Goal: Task Accomplishment & Management: Manage account settings

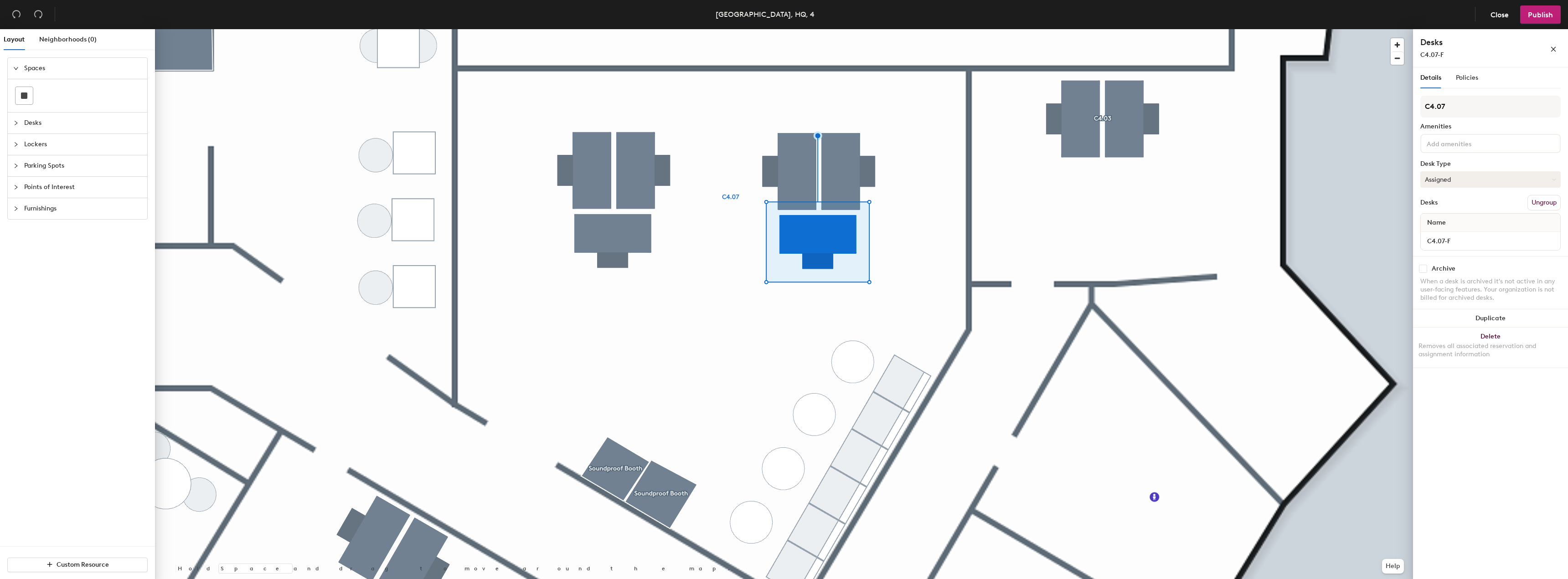
click at [1500, 179] on button "Assigned" at bounding box center [1490, 179] width 141 height 16
click at [1486, 222] on div "Hot" at bounding box center [1466, 221] width 91 height 13
click at [1478, 184] on button "Hot" at bounding box center [1490, 179] width 141 height 16
click at [1475, 236] on div "Hoteled" at bounding box center [1466, 235] width 91 height 13
click at [614, 29] on div at bounding box center [784, 29] width 1258 height 0
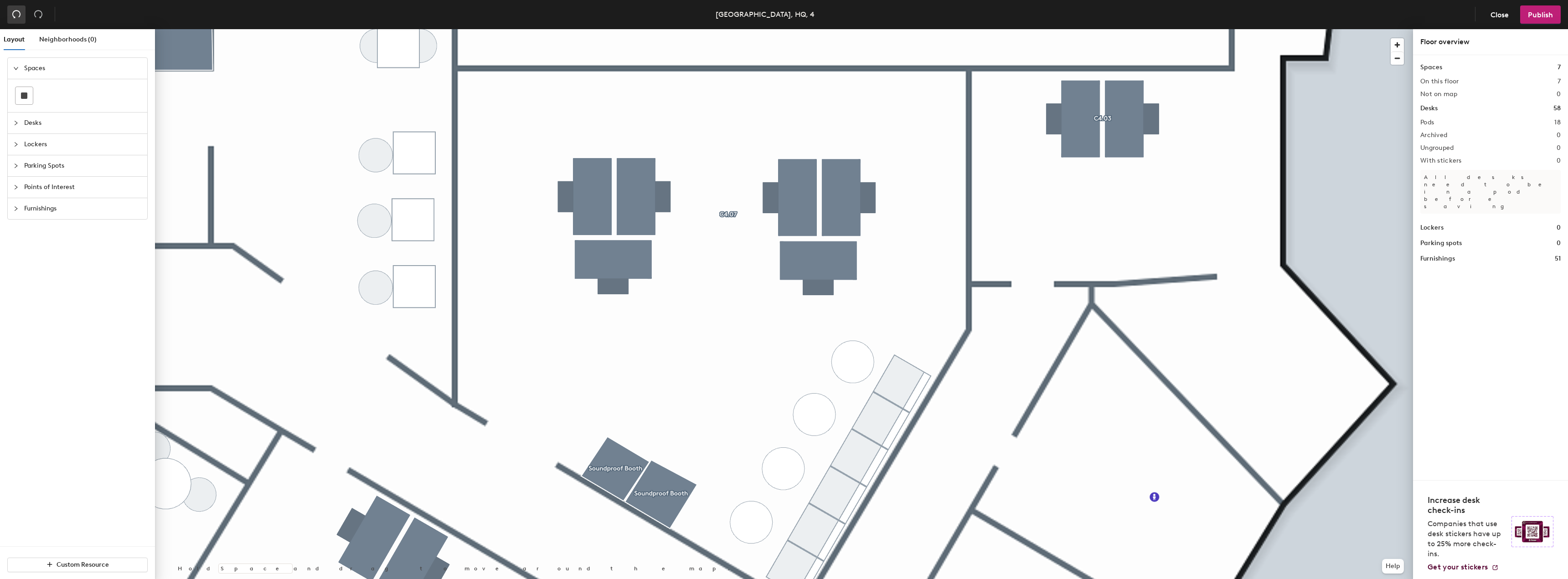
click at [19, 15] on icon "undo" at bounding box center [16, 14] width 9 height 9
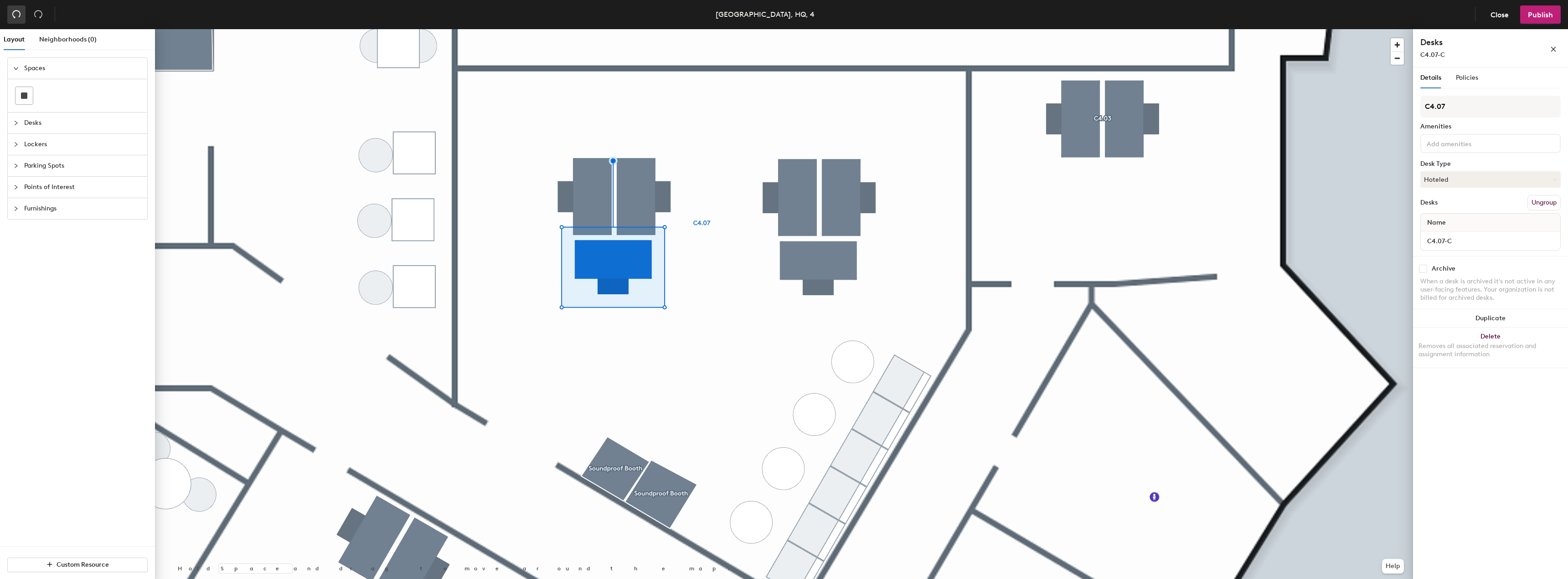
click at [19, 15] on icon "undo" at bounding box center [16, 14] width 9 height 9
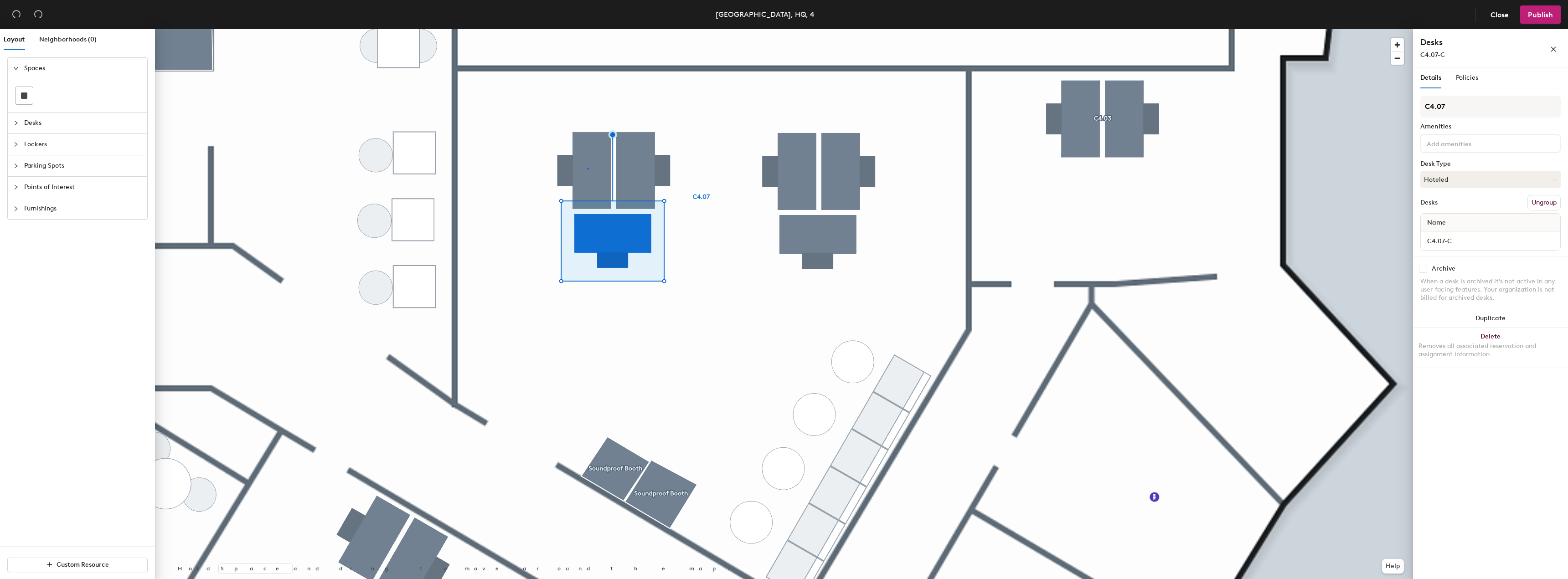
click at [587, 29] on div at bounding box center [784, 29] width 1258 height 0
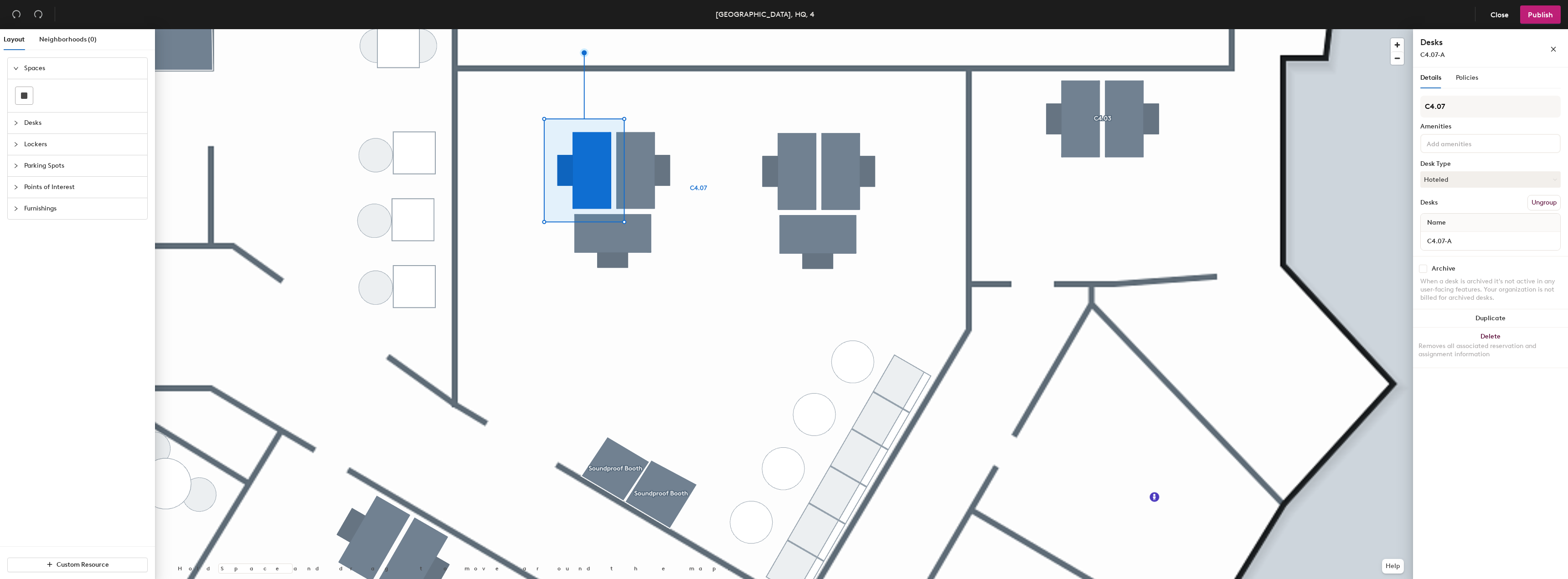
click at [717, 29] on div at bounding box center [784, 29] width 1258 height 0
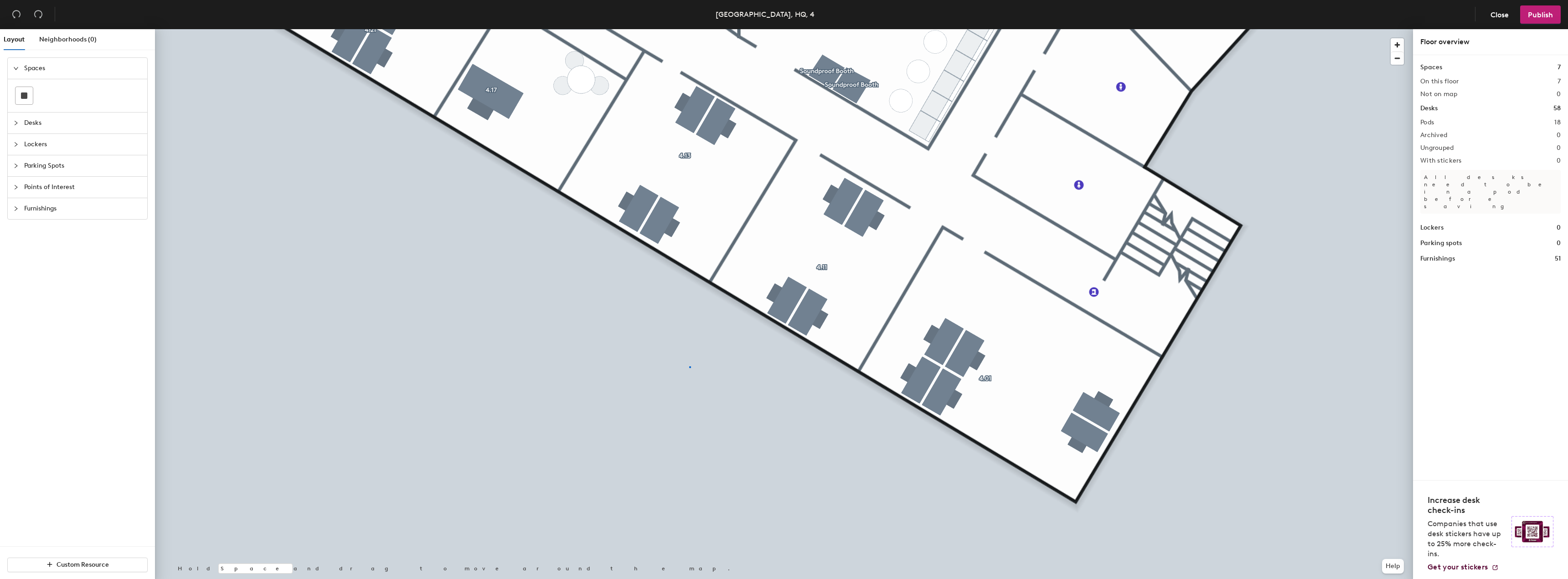
click at [689, 29] on div at bounding box center [784, 29] width 1258 height 0
click at [1540, 16] on span "Publish" at bounding box center [1540, 15] width 25 height 9
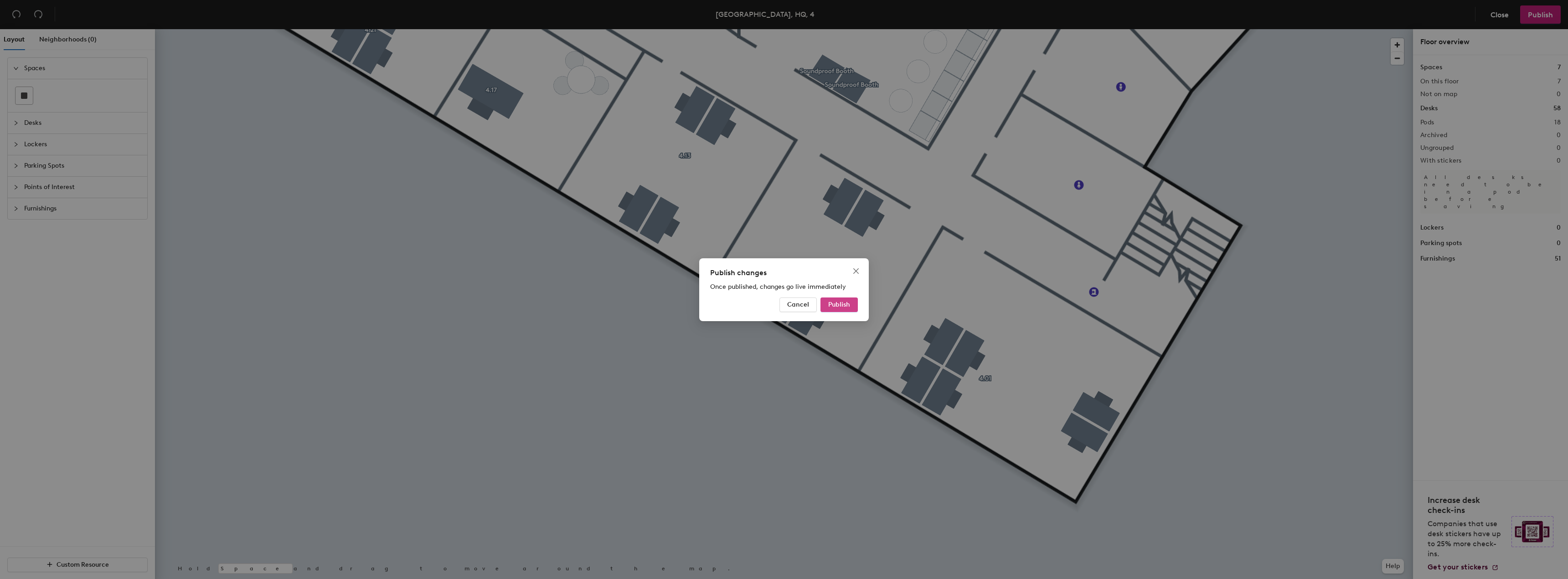
click at [840, 299] on button "Publish" at bounding box center [839, 305] width 37 height 15
